Goal: Navigation & Orientation: Find specific page/section

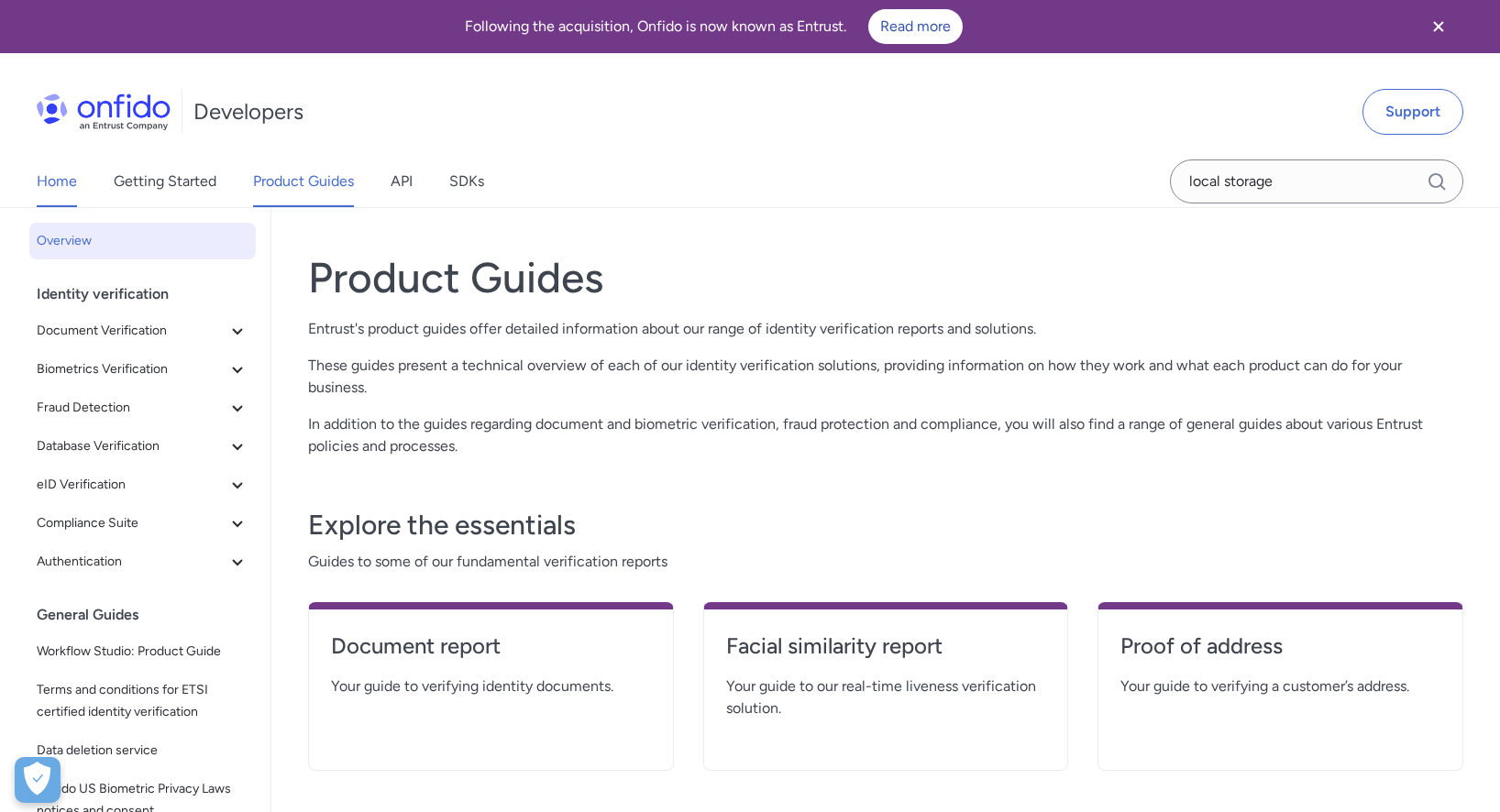
click at [50, 183] on link "Home" at bounding box center [56, 182] width 40 height 52
